Goal: Download file/media

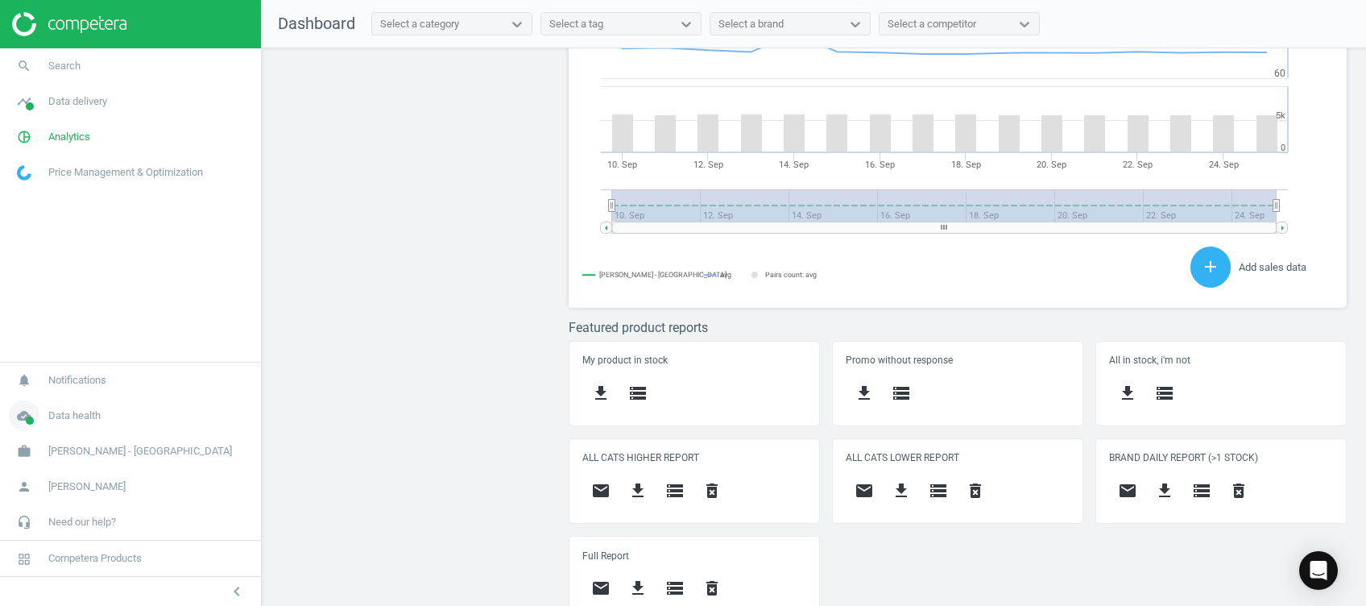
scroll to position [352, 794]
click at [35, 421] on icon "cloud_done" at bounding box center [24, 415] width 31 height 31
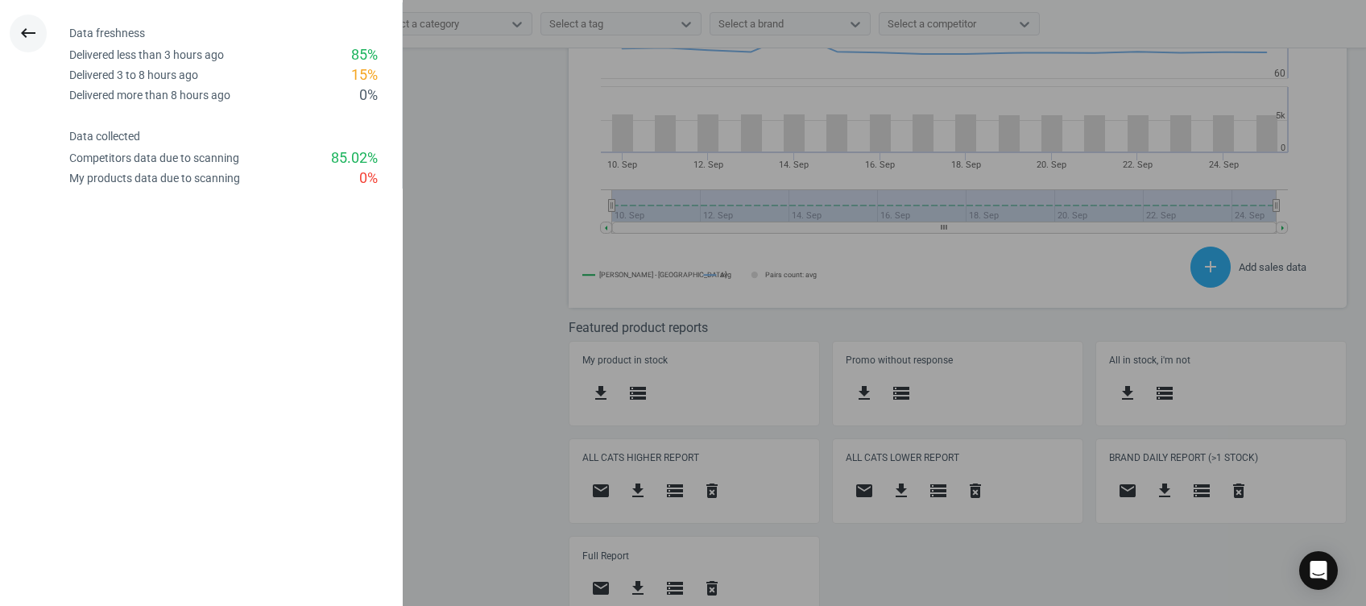
click at [30, 41] on icon "keyboard_backspace" at bounding box center [28, 32] width 19 height 19
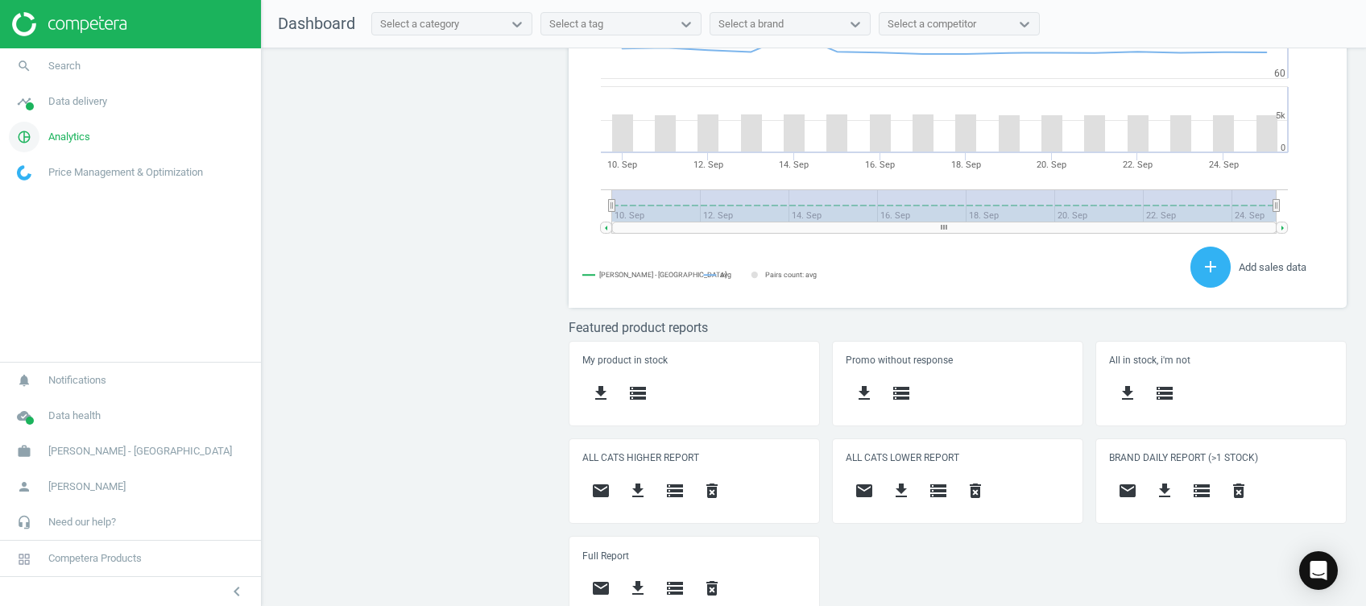
click at [35, 126] on icon "pie_chart_outlined" at bounding box center [24, 137] width 31 height 31
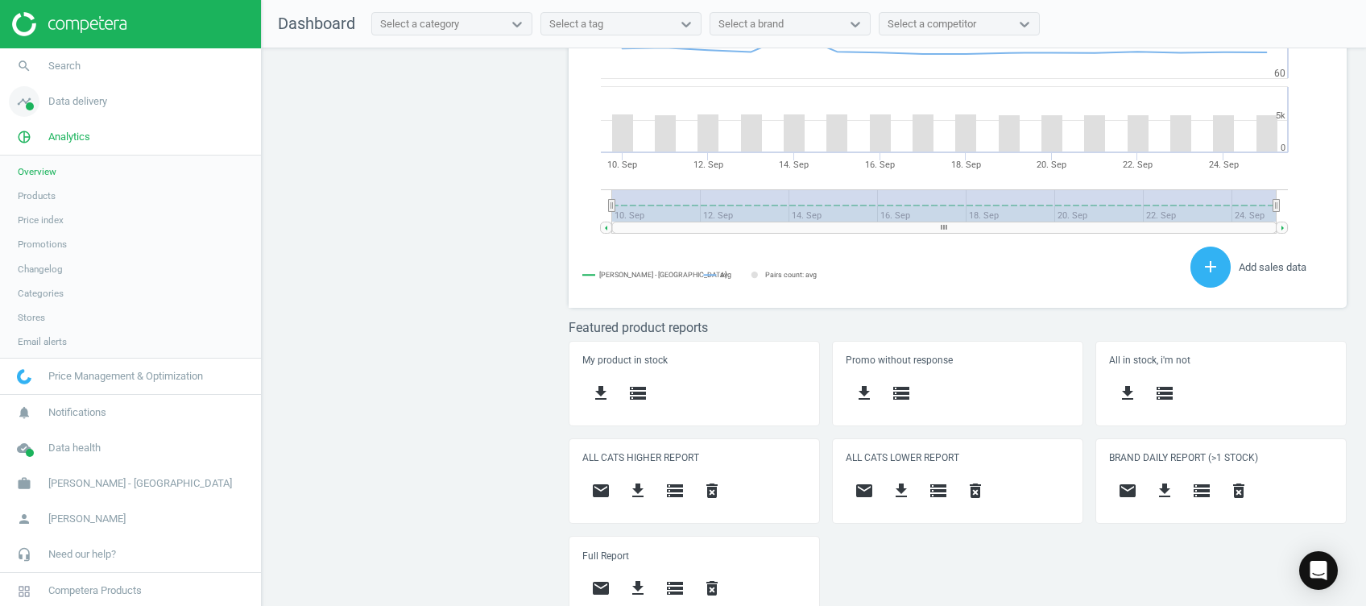
click at [6, 103] on span "timeline" at bounding box center [24, 101] width 48 height 35
click at [33, 230] on span "Stores" at bounding box center [31, 233] width 27 height 13
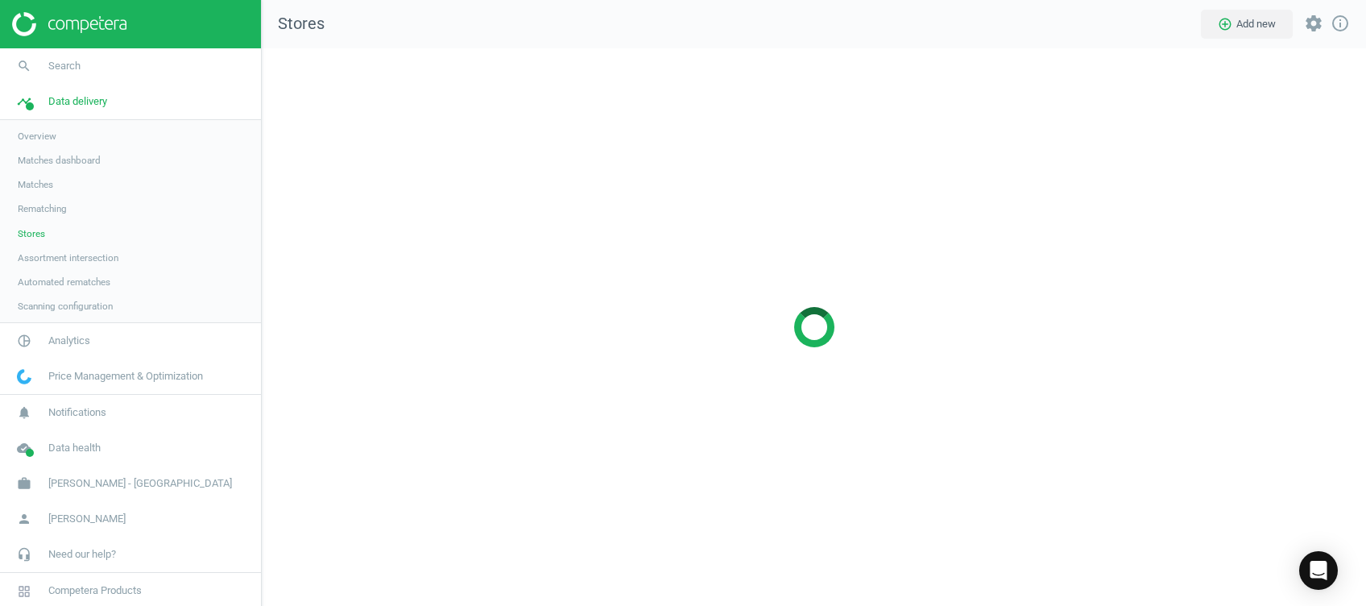
scroll to position [590, 1137]
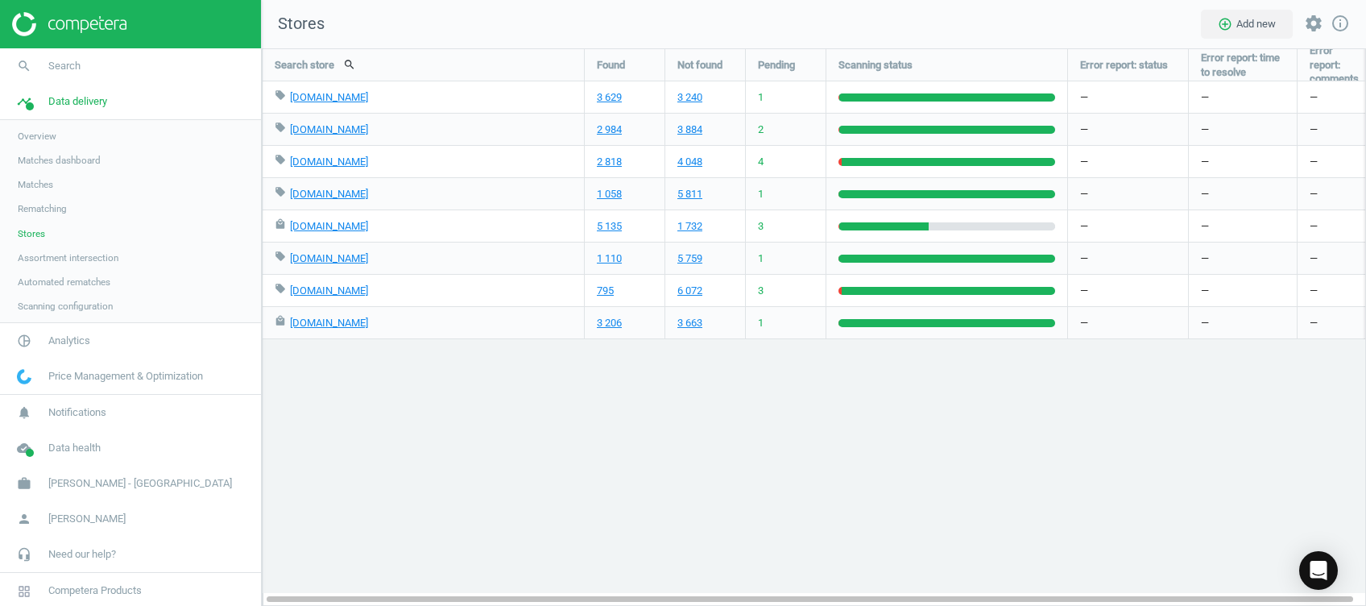
click at [123, 19] on img at bounding box center [69, 24] width 114 height 24
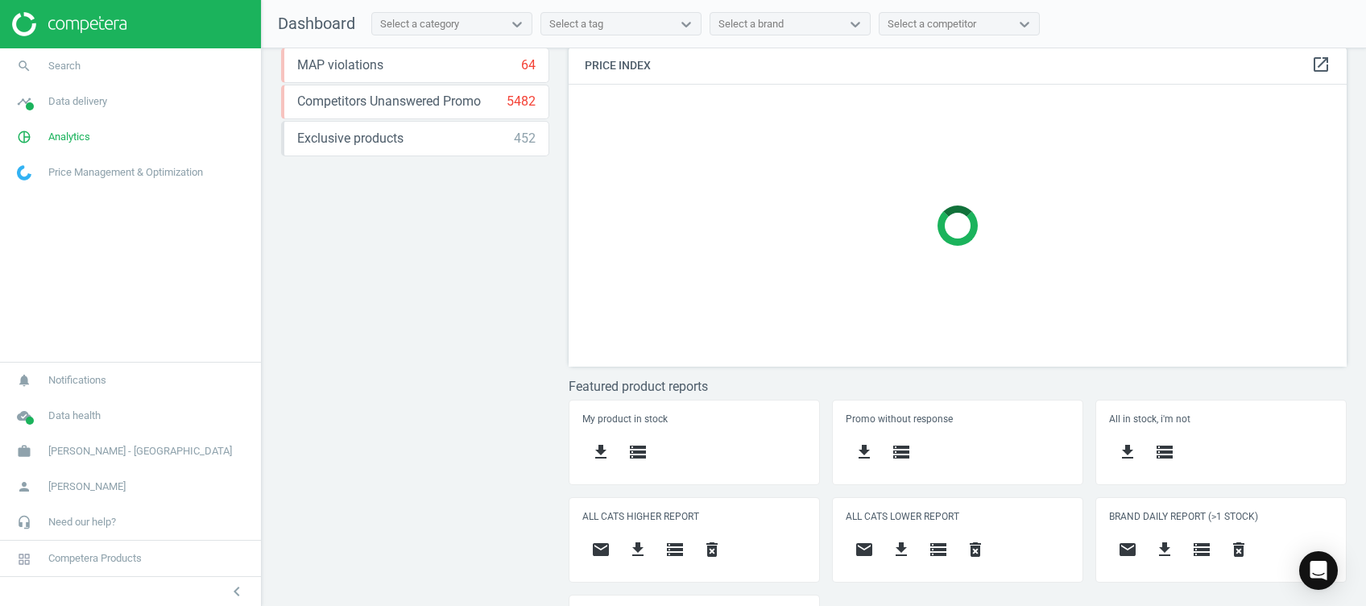
scroll to position [412, 0]
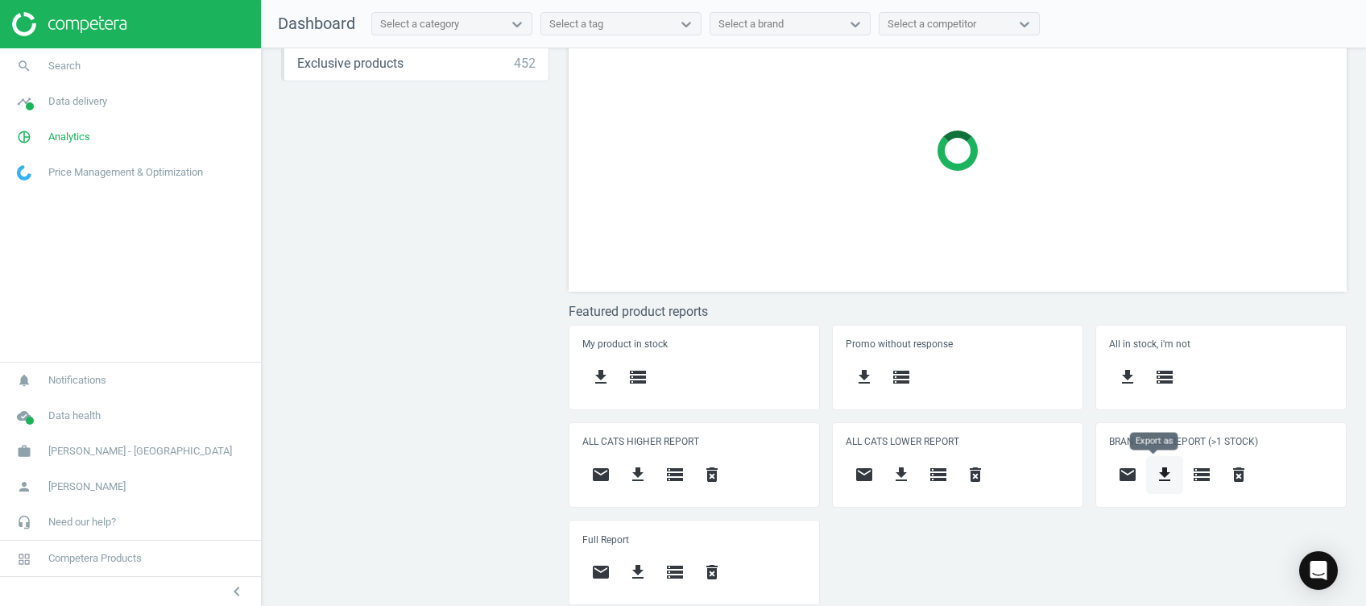
click at [1165, 467] on button "get_app" at bounding box center [1164, 475] width 37 height 38
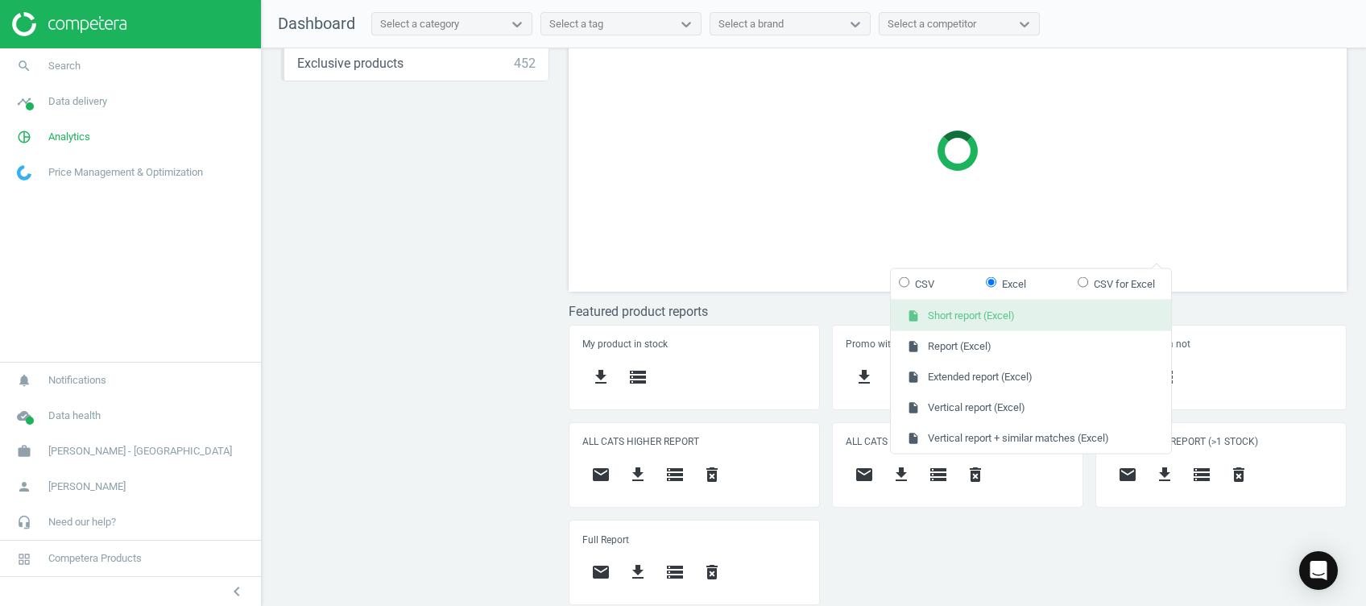
click at [1112, 310] on button "insert_drive_file Short report (Excel)" at bounding box center [1031, 315] width 280 height 31
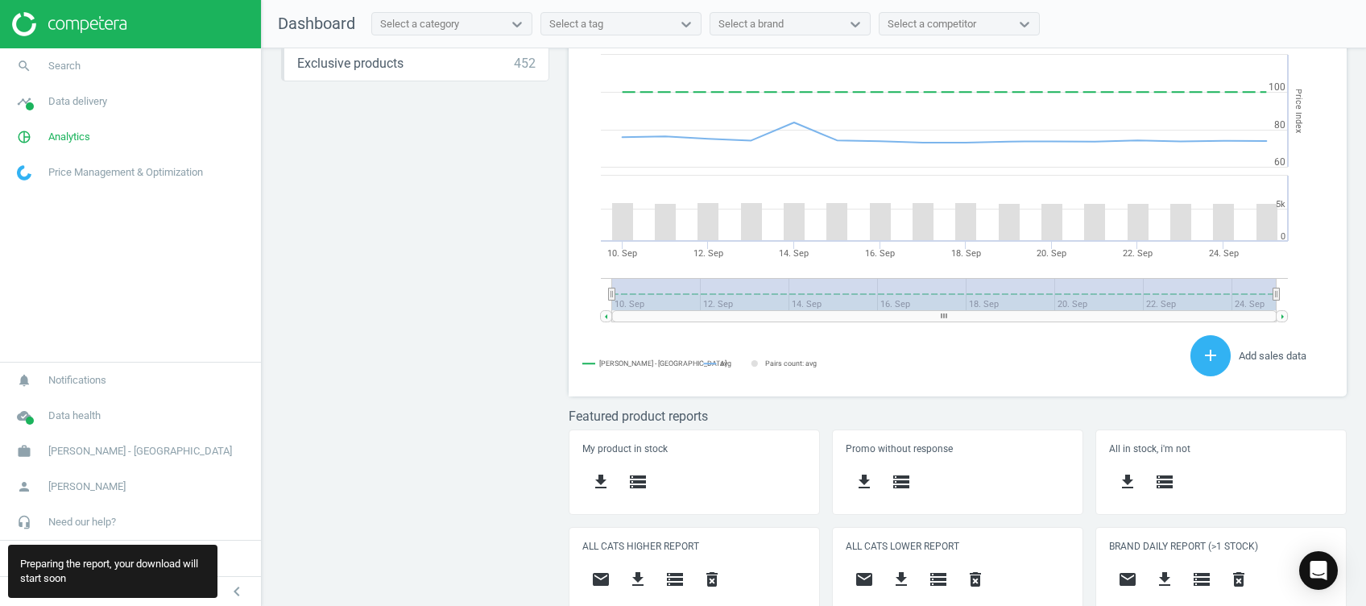
scroll to position [352, 794]
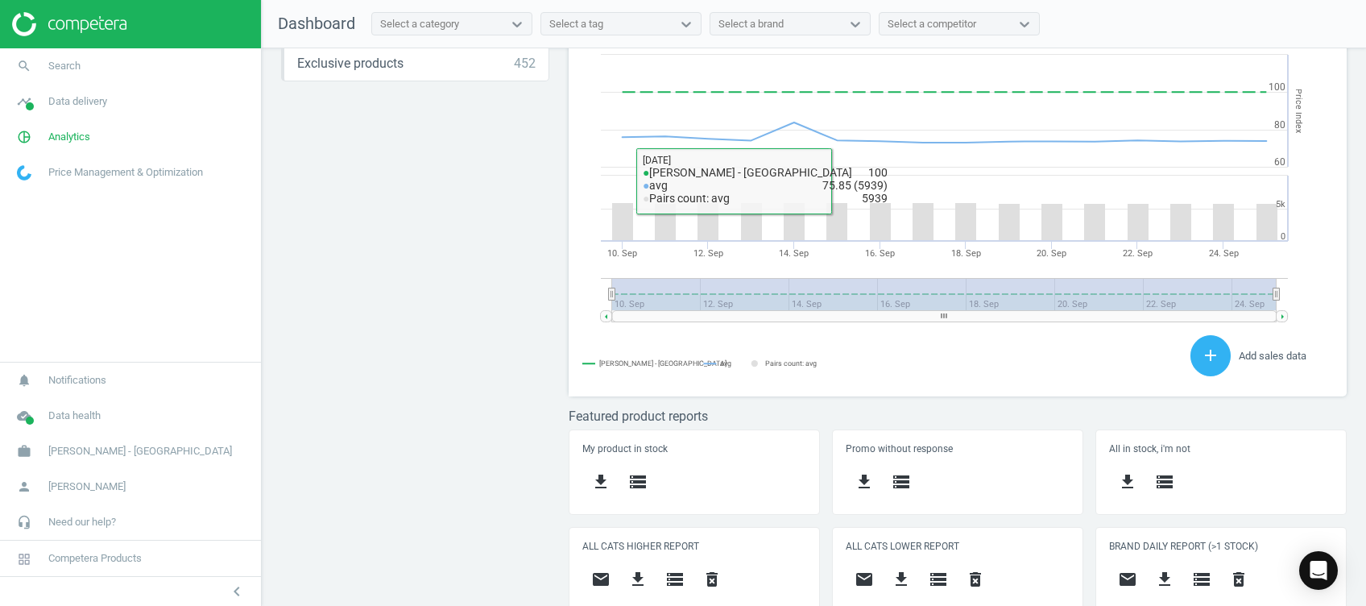
click at [445, 273] on div "Price protection ( [DATE] ) Prices are 100% below min competitor 12 keyboard_ar…" at bounding box center [814, 331] width 1105 height 566
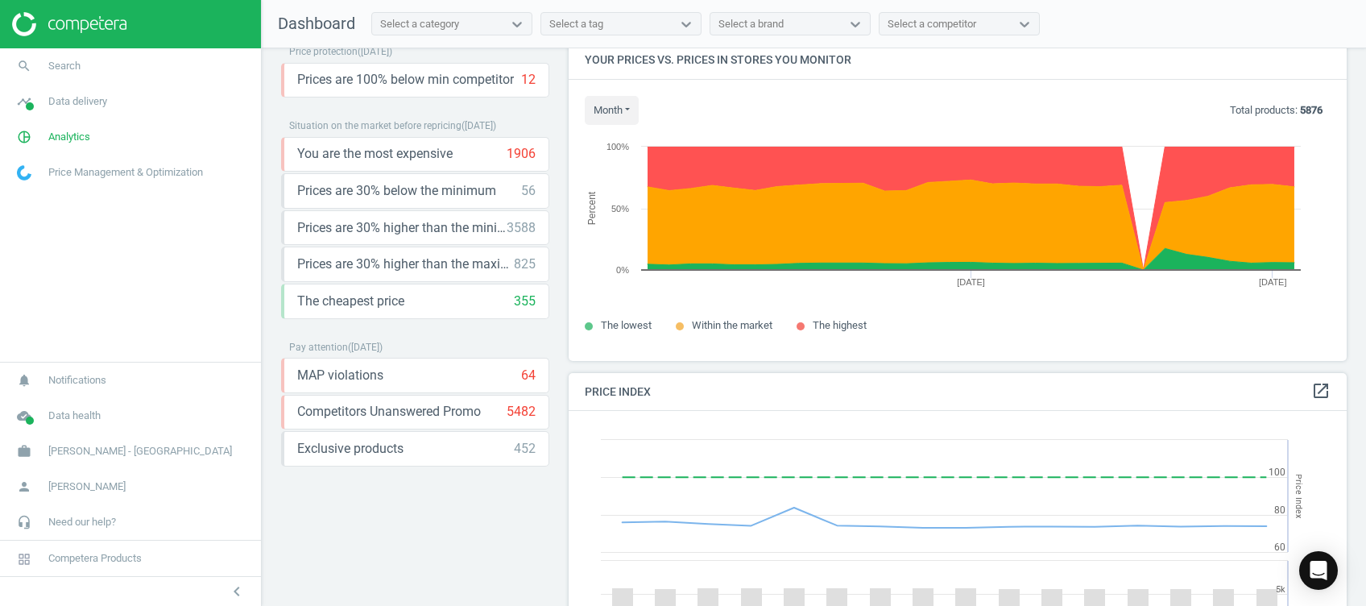
scroll to position [0, 0]
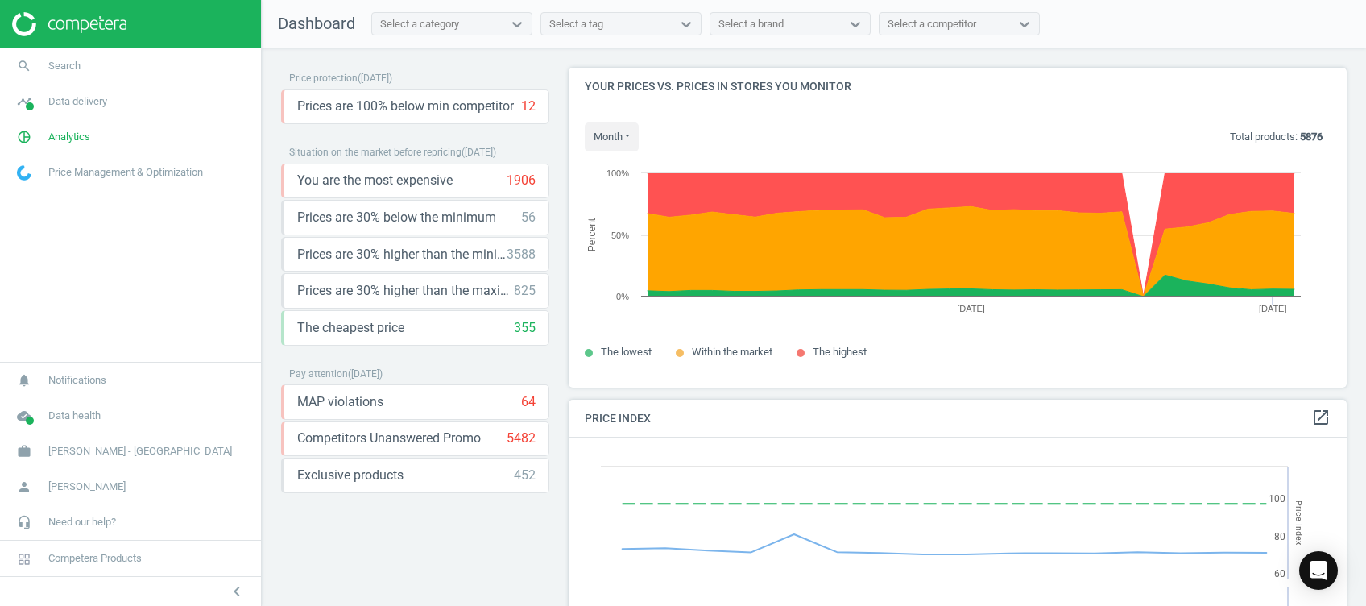
click at [61, 35] on img at bounding box center [69, 24] width 114 height 24
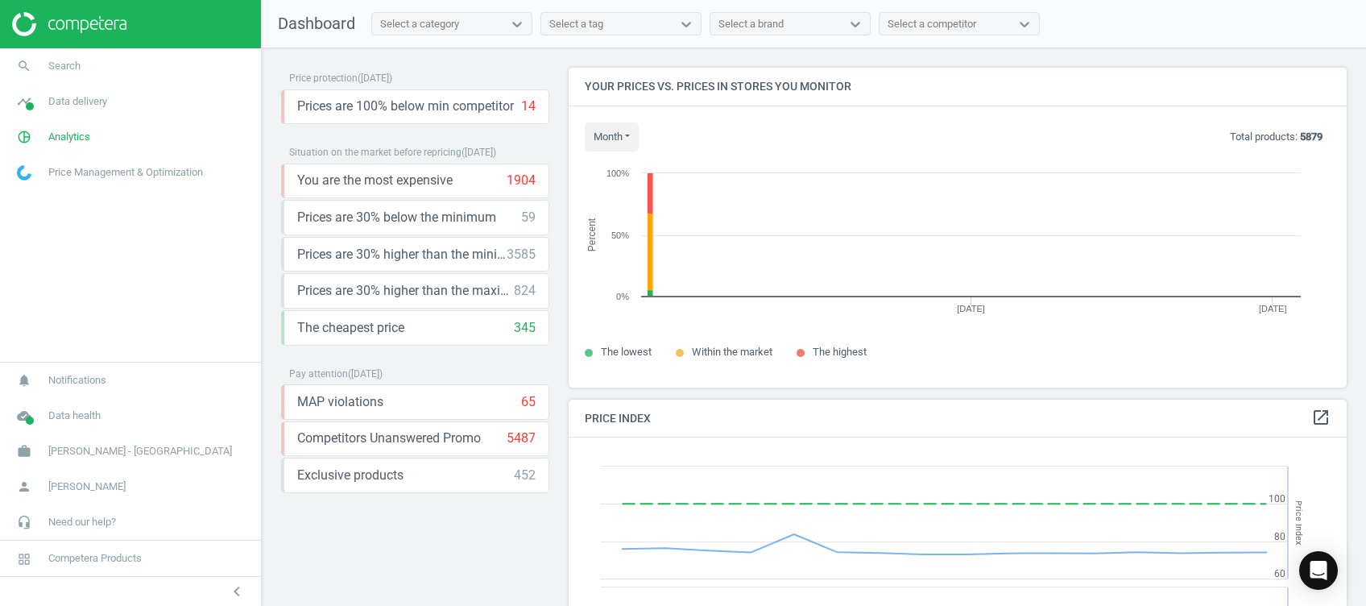
scroll to position [352, 794]
